Goal: Information Seeking & Learning: Learn about a topic

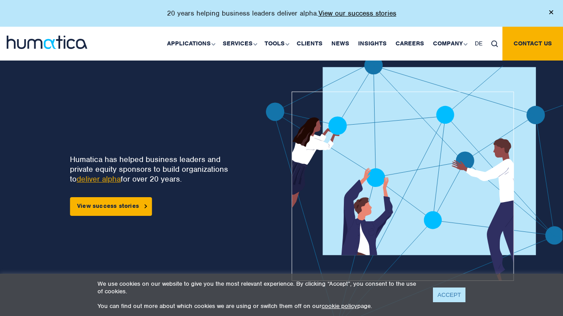
click at [449, 296] on link "ACCEPT" at bounding box center [449, 295] width 33 height 15
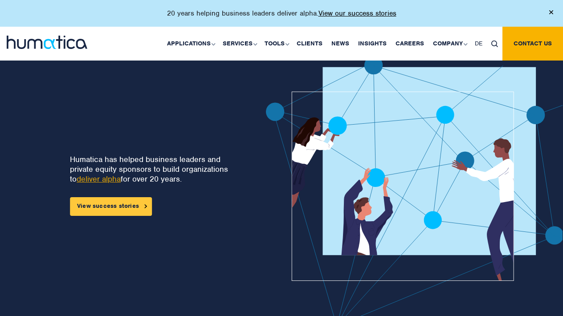
click at [135, 211] on link "View success stories" at bounding box center [111, 206] width 82 height 19
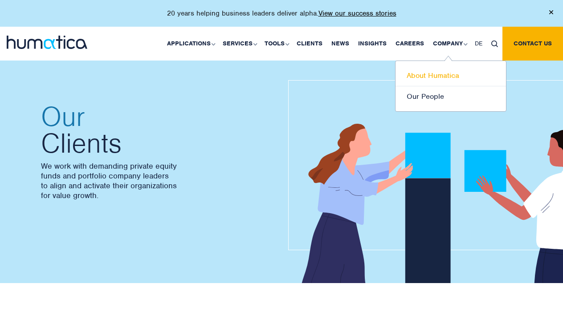
click at [438, 77] on link "About Humatica" at bounding box center [450, 75] width 110 height 21
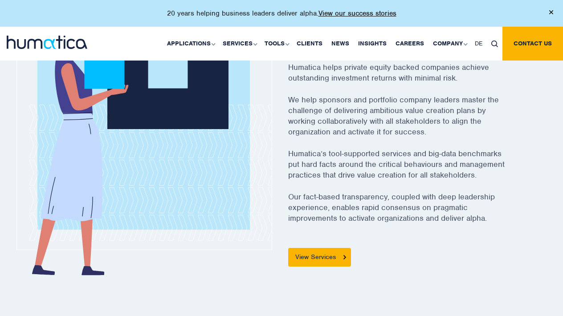
scroll to position [336, 0]
